Goal: Task Accomplishment & Management: Manage account settings

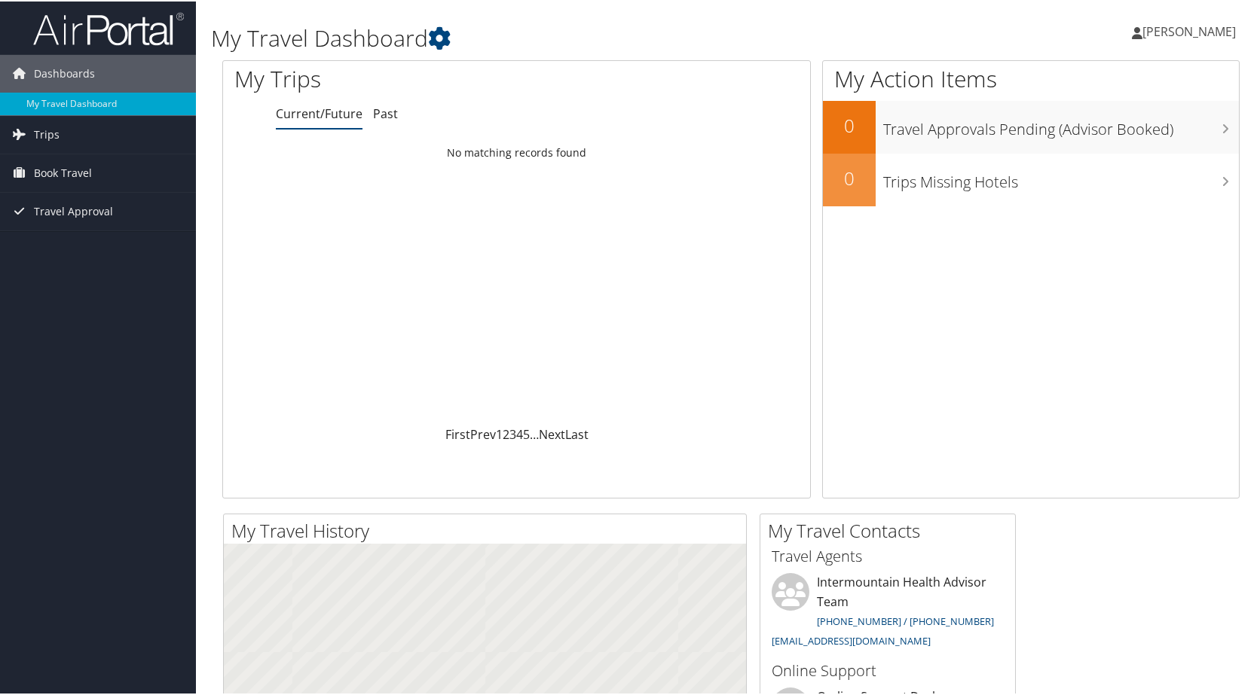
click at [1164, 26] on span "[PERSON_NAME]" at bounding box center [1188, 30] width 93 height 17
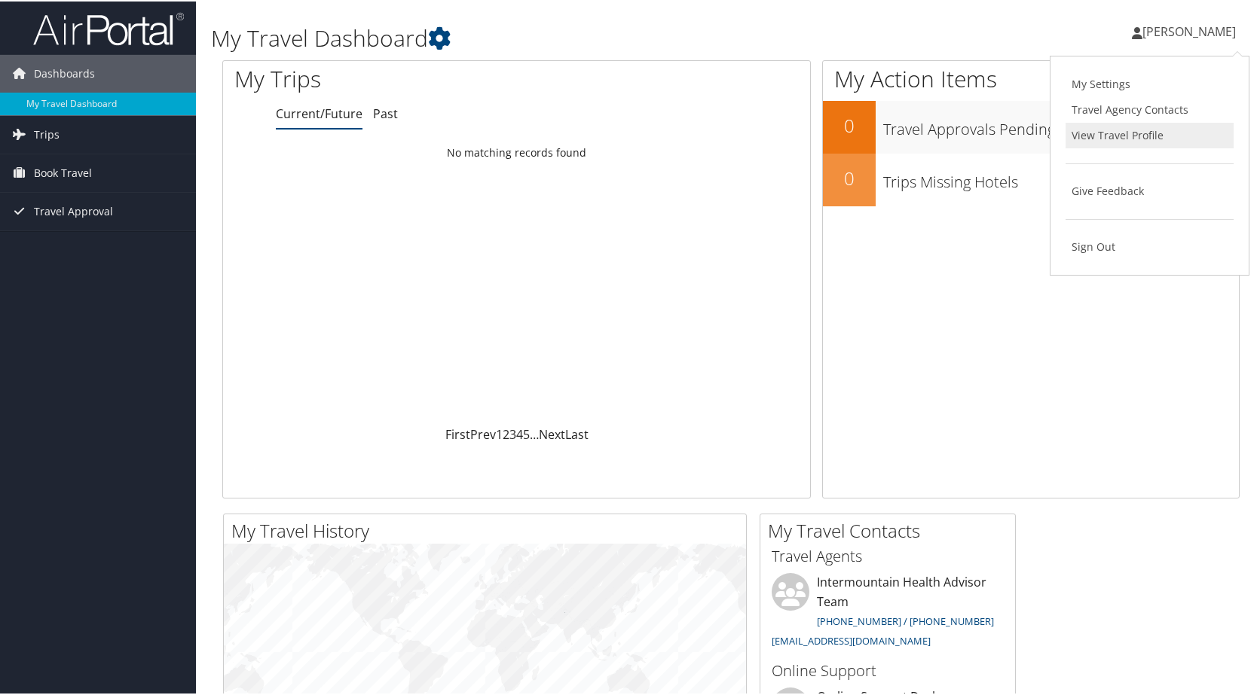
click at [1089, 130] on link "View Travel Profile" at bounding box center [1149, 134] width 168 height 26
click at [1157, 31] on span "[PERSON_NAME]" at bounding box center [1188, 30] width 93 height 17
click at [1112, 129] on link "View Travel Profile" at bounding box center [1149, 134] width 168 height 26
